Goal: Task Accomplishment & Management: Use online tool/utility

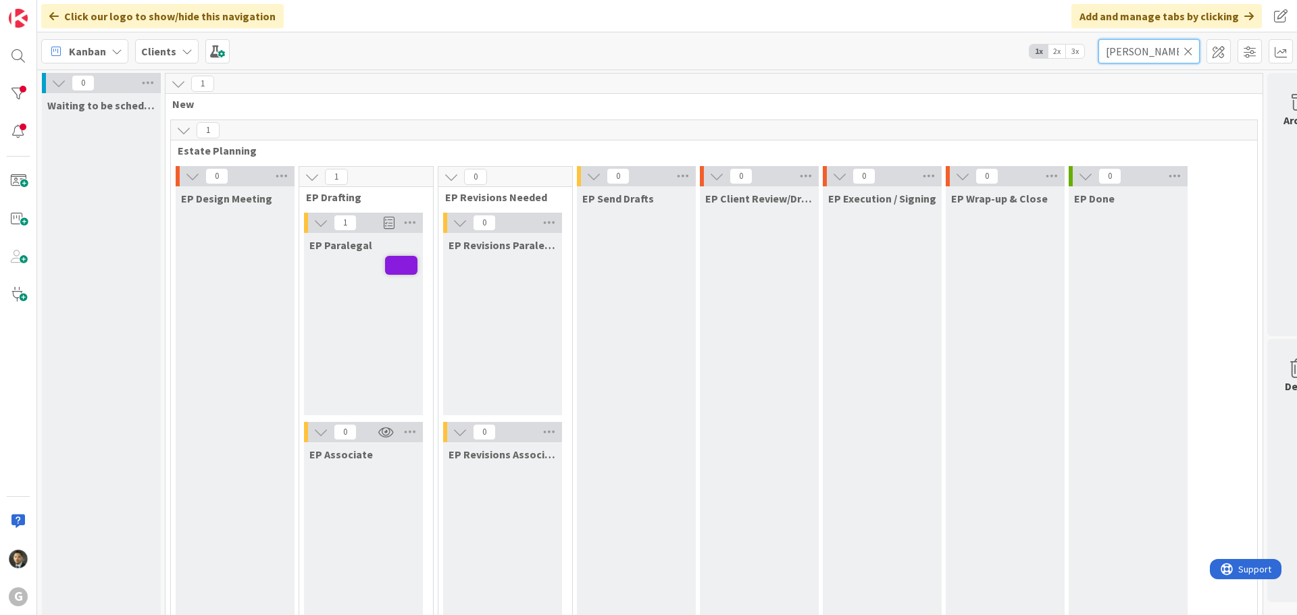
drag, startPoint x: 1135, startPoint y: 57, endPoint x: 1080, endPoint y: 55, distance: 54.8
click at [1080, 55] on div "Kanban Clients 1x 2x 3x [PERSON_NAME]" at bounding box center [667, 50] width 1260 height 37
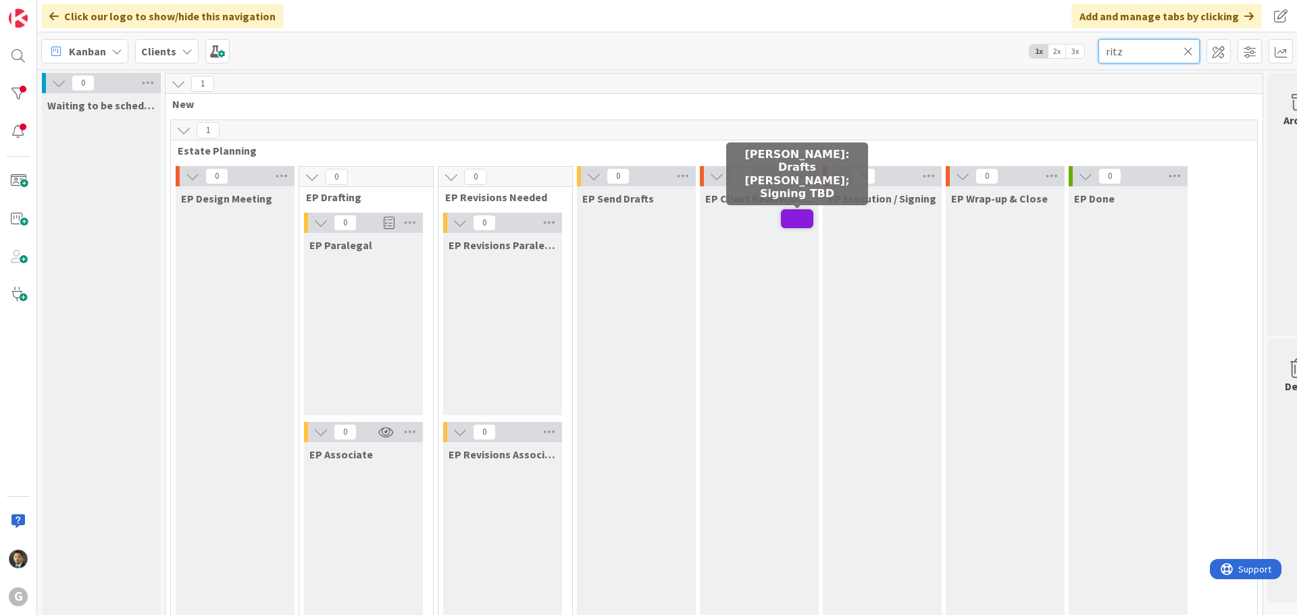
type input "ritz"
click at [796, 222] on span at bounding box center [797, 218] width 32 height 19
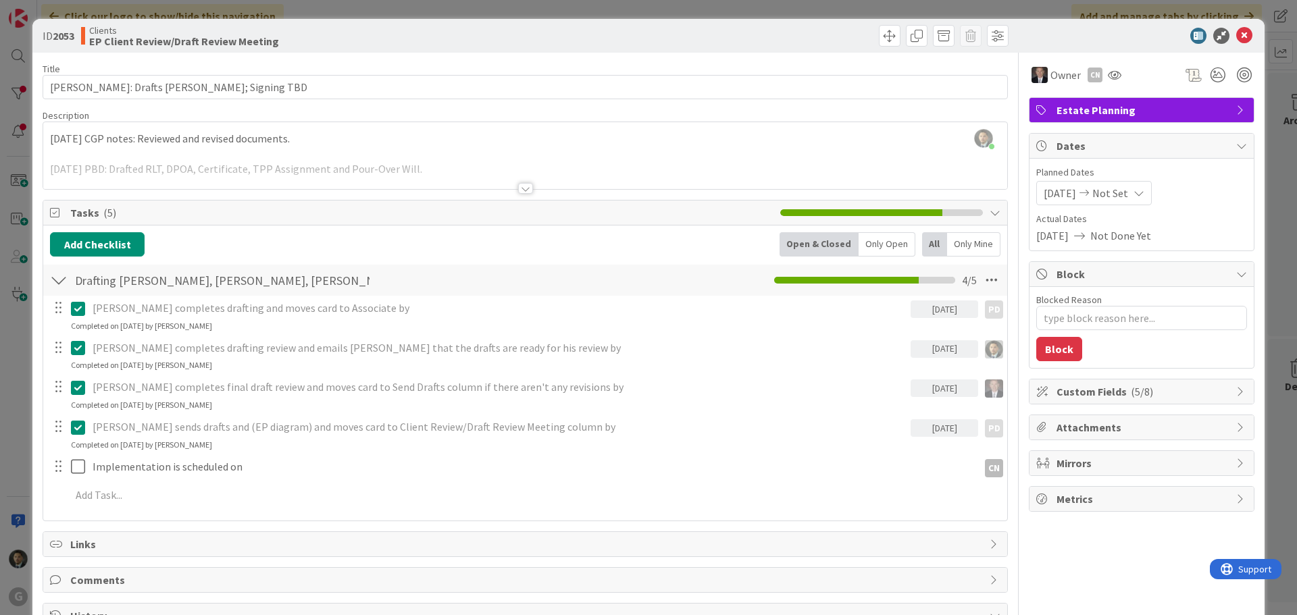
type textarea "x"
